Goal: Book appointment/travel/reservation

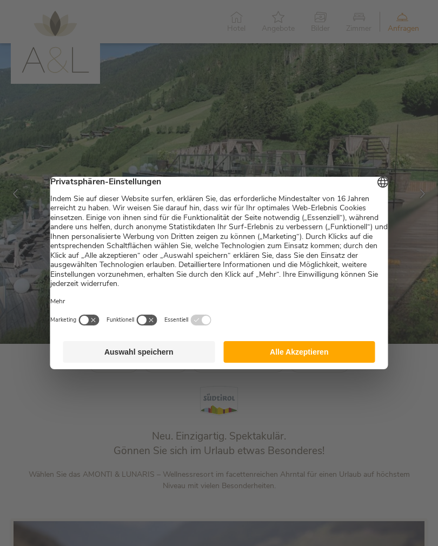
click at [345, 355] on button "Alle Akzeptieren" at bounding box center [299, 352] width 152 height 22
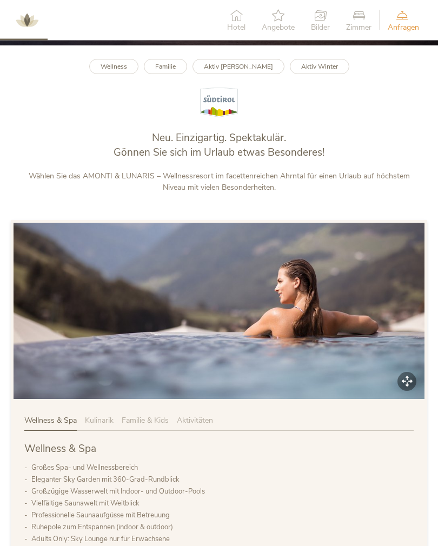
scroll to position [297, 0]
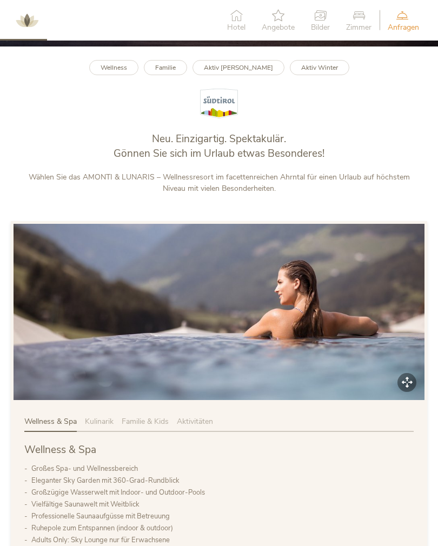
click at [167, 75] on link "Familie" at bounding box center [165, 68] width 43 height 16
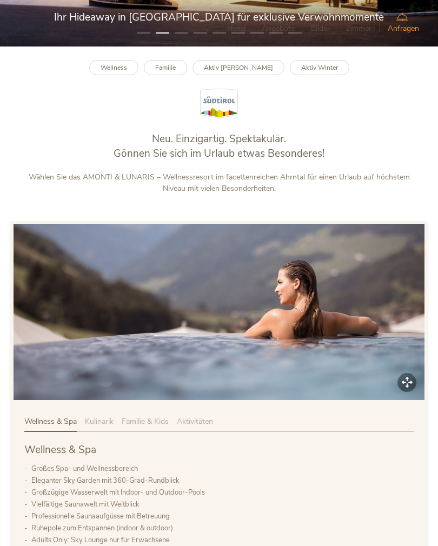
scroll to position [314, 0]
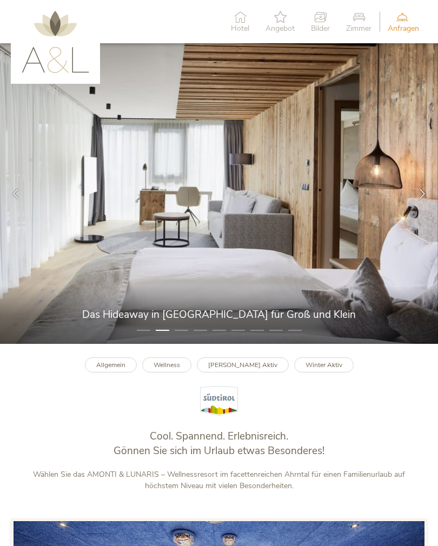
click at [430, 199] on div at bounding box center [422, 193] width 31 height 31
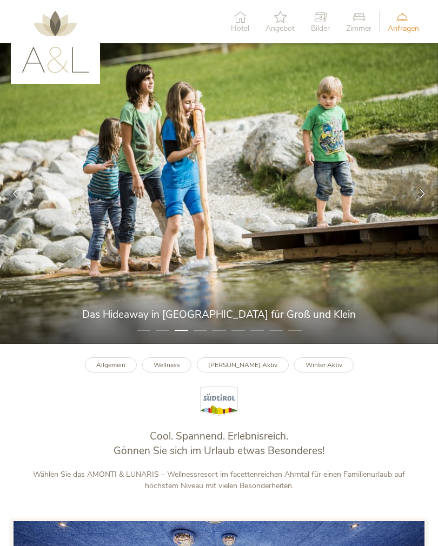
click at [420, 198] on icon at bounding box center [422, 193] width 9 height 9
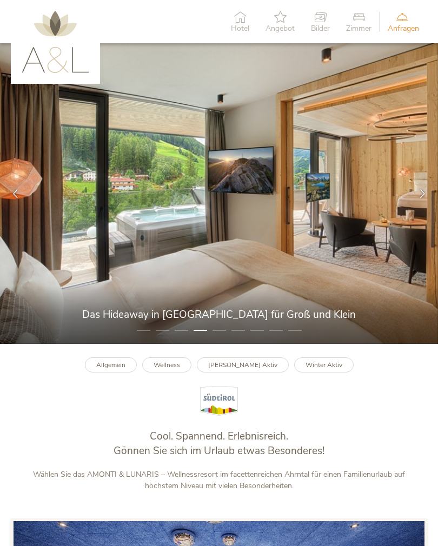
click at [422, 198] on icon at bounding box center [422, 193] width 9 height 9
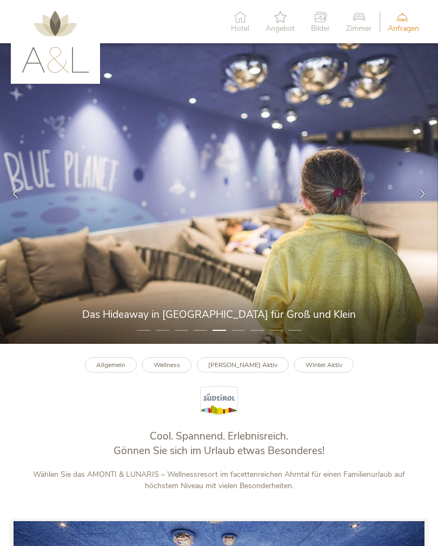
click at [424, 203] on div at bounding box center [422, 193] width 31 height 31
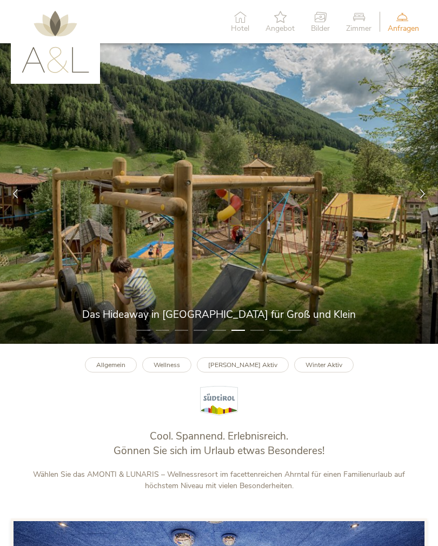
click at [420, 198] on icon at bounding box center [422, 193] width 9 height 9
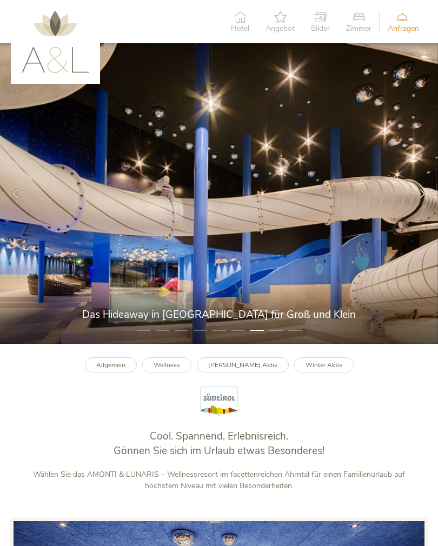
click at [421, 198] on icon at bounding box center [422, 193] width 9 height 9
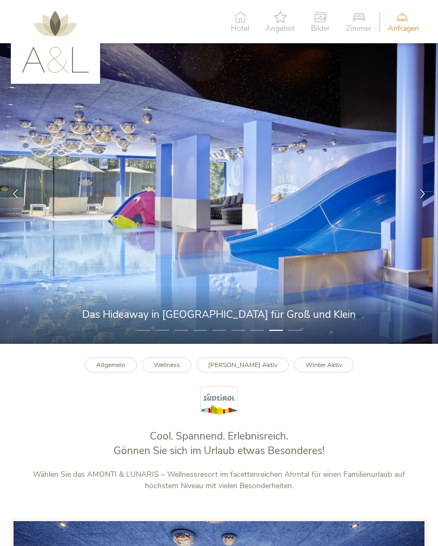
click at [422, 198] on icon at bounding box center [422, 193] width 9 height 9
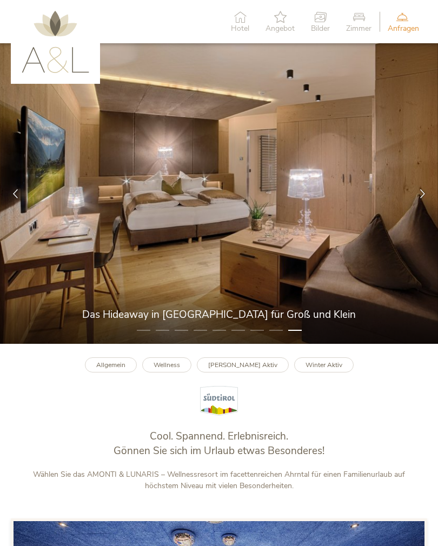
click at [420, 202] on div at bounding box center [422, 193] width 31 height 31
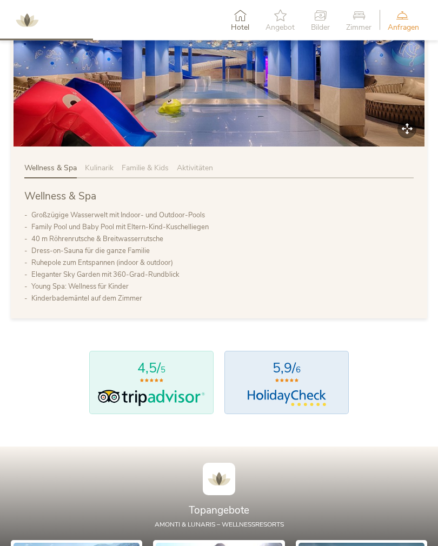
scroll to position [576, 0]
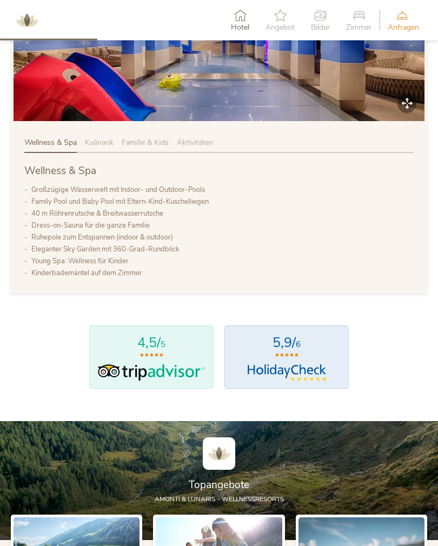
click at [133, 142] on div "Wellness & Spa Kulinarik Familie & Kids Aktivitäten Wellness & Spa Großzügige W…" at bounding box center [219, 208] width 416 height 169
click at [141, 146] on span "Familie & Kids" at bounding box center [145, 143] width 47 height 10
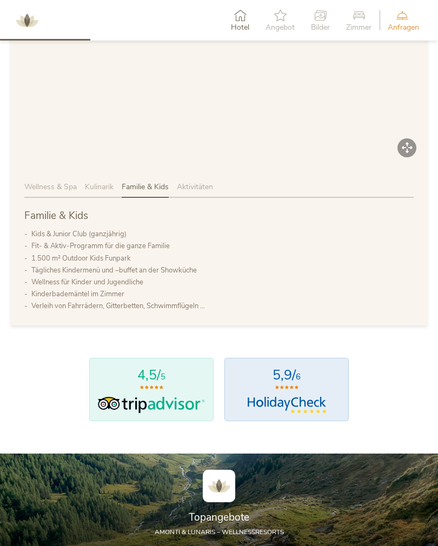
scroll to position [531, 0]
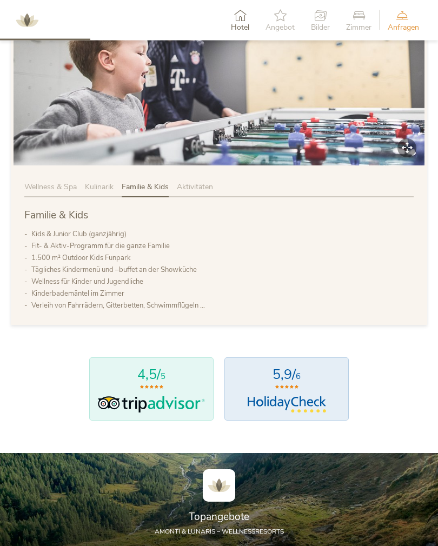
click at [195, 190] on span "Aktivitäten" at bounding box center [195, 187] width 36 height 10
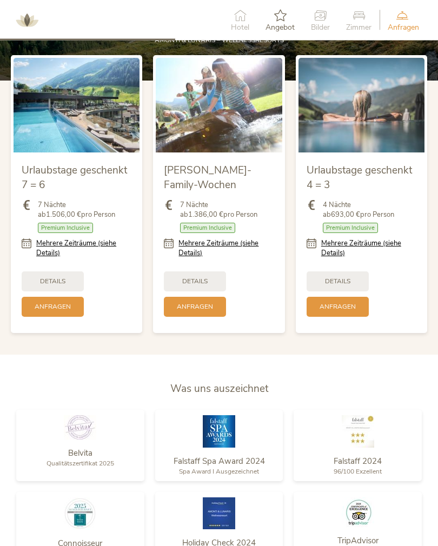
scroll to position [1038, 0]
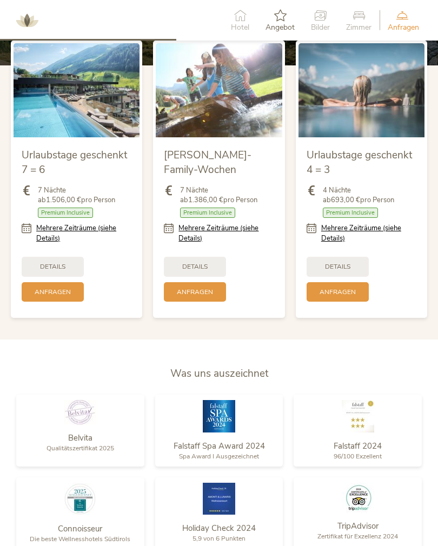
click at [41, 233] on link "Mehrere Zeiträume (siehe Details)" at bounding box center [83, 232] width 95 height 19
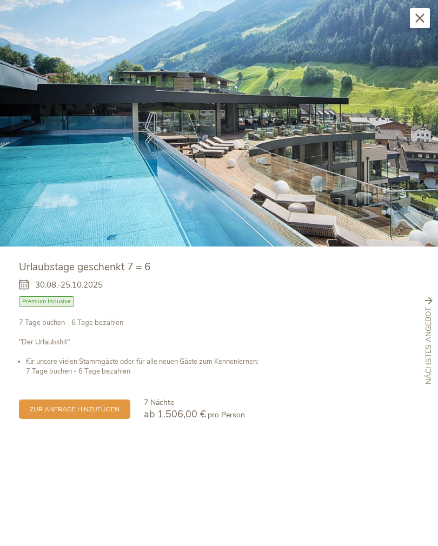
click at [420, 21] on icon at bounding box center [419, 18] width 9 height 9
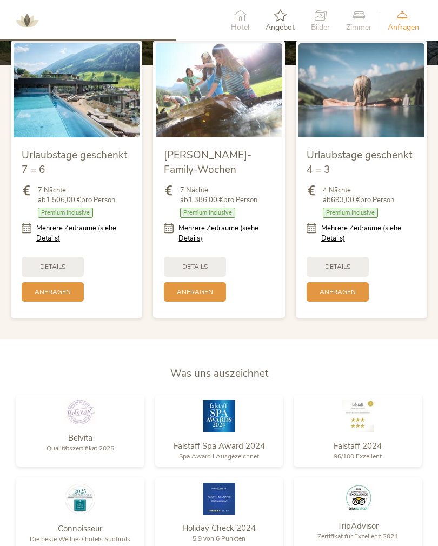
click at [389, 236] on link "Mehrere Zeiträume (siehe Details)" at bounding box center [368, 232] width 95 height 19
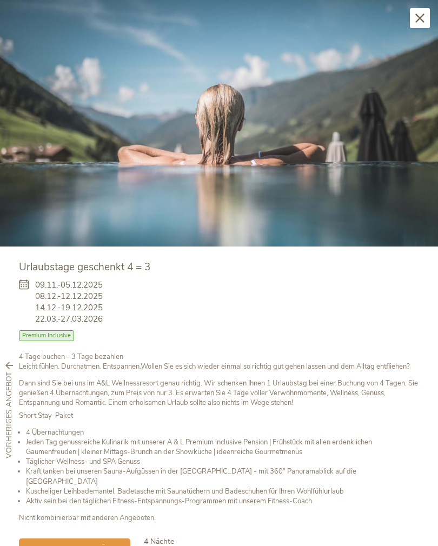
scroll to position [1058, 0]
click at [419, 24] on div "Schließen" at bounding box center [420, 18] width 20 height 20
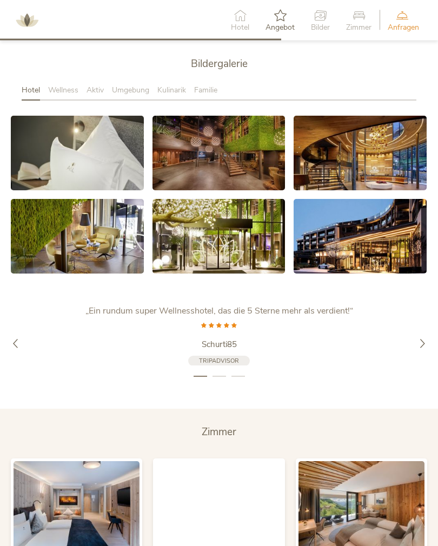
scroll to position [1654, 0]
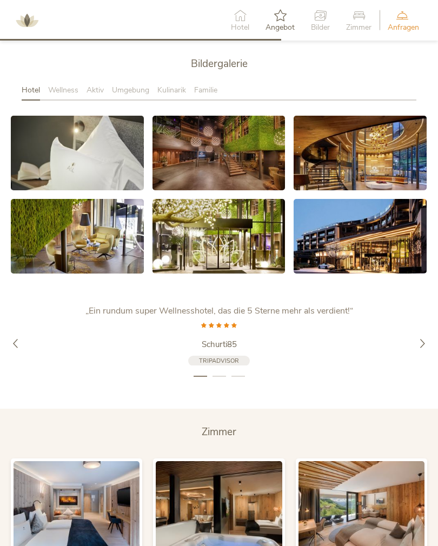
click at [430, 342] on div at bounding box center [422, 343] width 31 height 31
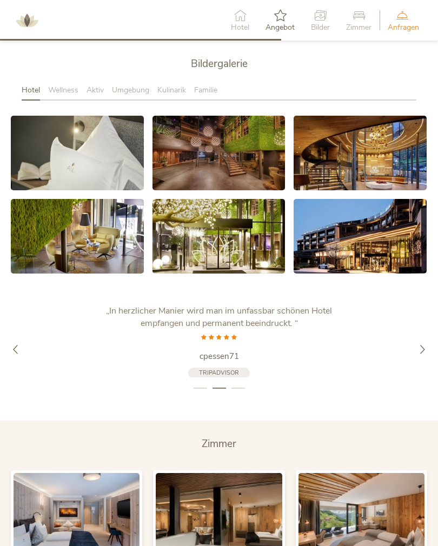
click at [431, 337] on div at bounding box center [422, 349] width 31 height 31
click at [424, 342] on div at bounding box center [422, 349] width 31 height 31
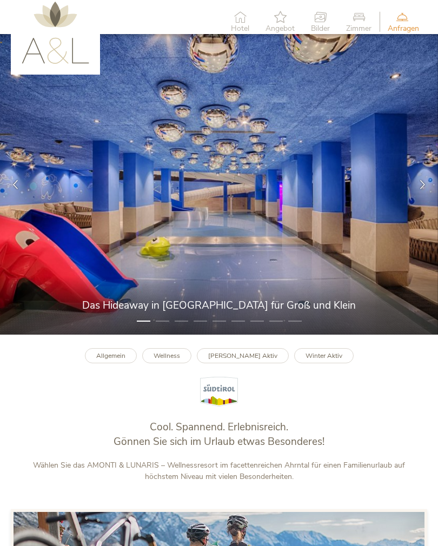
scroll to position [0, 0]
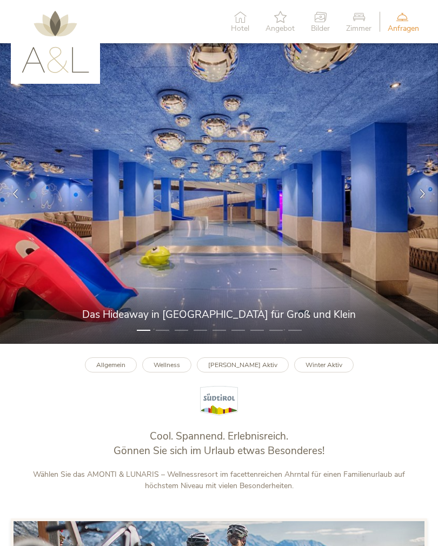
click at [263, 369] on b "Sommer Aktiv" at bounding box center [242, 364] width 69 height 9
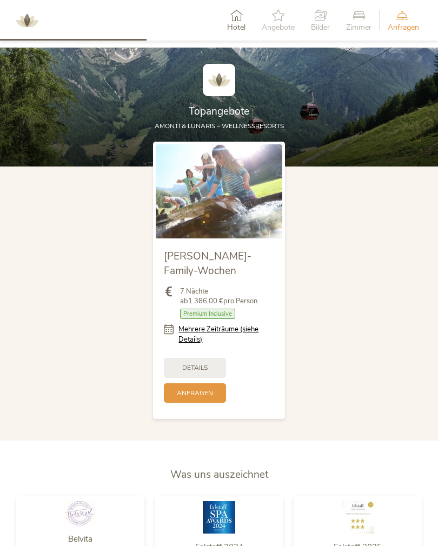
scroll to position [938, 0]
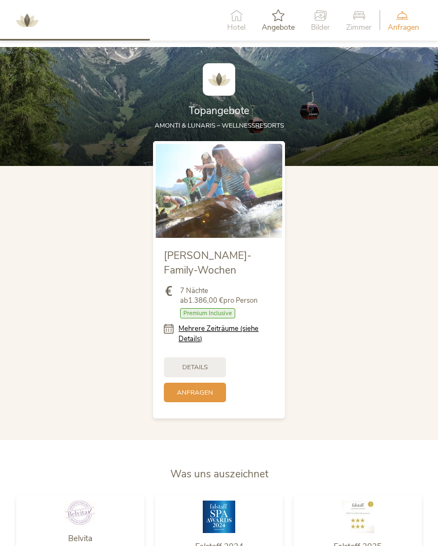
click at [255, 335] on link "Mehrere Zeiträume (siehe Details)" at bounding box center [225, 333] width 95 height 19
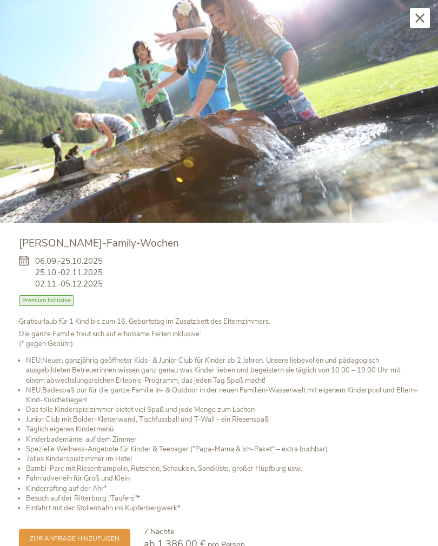
scroll to position [1073, 0]
click at [412, 23] on div "Schließen" at bounding box center [420, 18] width 20 height 20
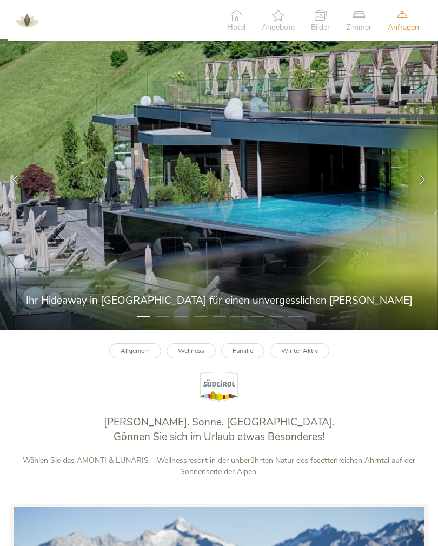
scroll to position [0, 0]
